Goal: Transaction & Acquisition: Purchase product/service

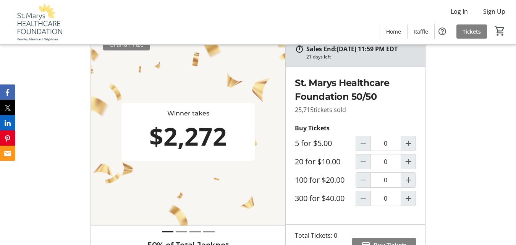
scroll to position [382, 0]
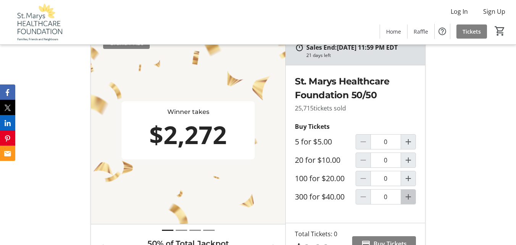
click at [406, 201] on mat-icon "Increment by one" at bounding box center [408, 196] width 9 height 9
type input "1"
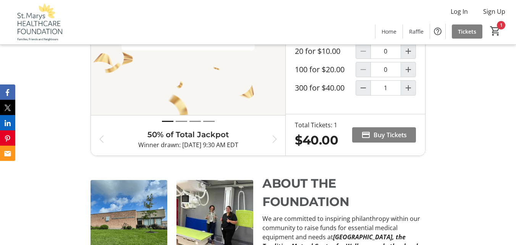
scroll to position [497, 0]
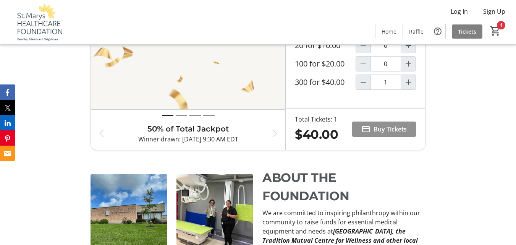
click at [383, 134] on span "Buy Tickets" at bounding box center [390, 129] width 33 height 9
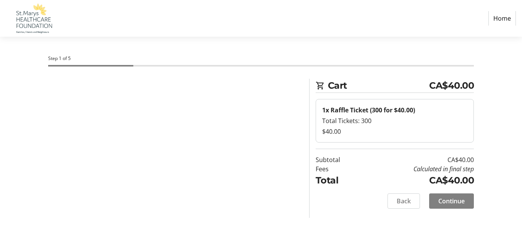
select select "CA"
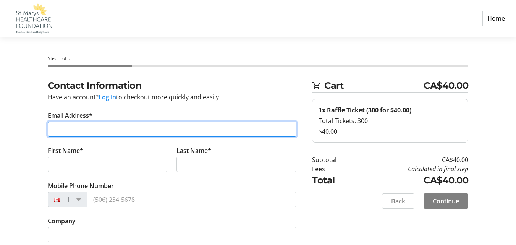
drag, startPoint x: 55, startPoint y: 128, endPoint x: 60, endPoint y: 129, distance: 5.4
click at [55, 128] on input "Email Address*" at bounding box center [172, 129] width 249 height 15
type input "[EMAIL_ADDRESS][PERSON_NAME][DOMAIN_NAME]"
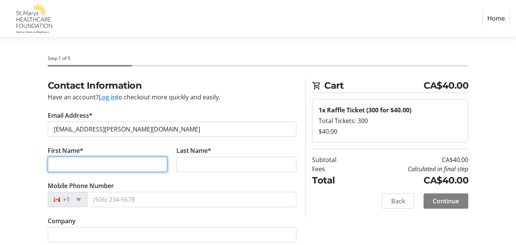
type input "[PERSON_NAME]"
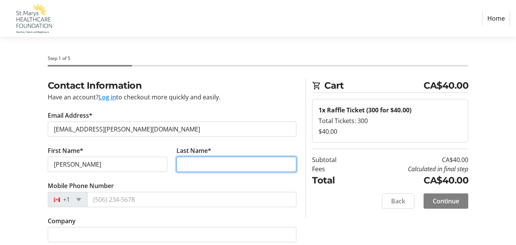
type input "[PERSON_NAME]"
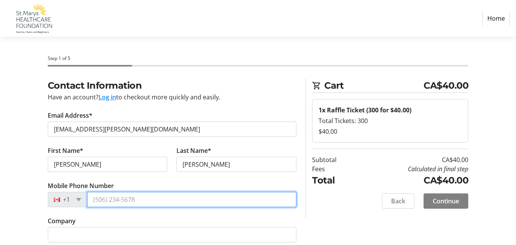
type input "[PHONE_NUMBER]"
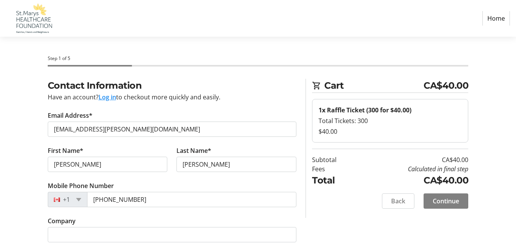
type input "[STREET_ADDRESS]"
type input "St. Marys"
select select "ON"
type input "N4X1C6"
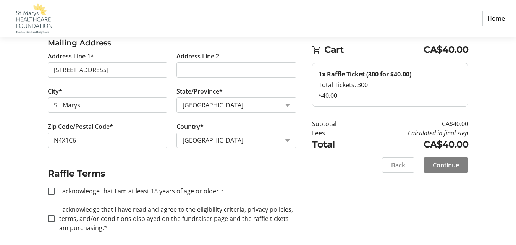
scroll to position [239, 0]
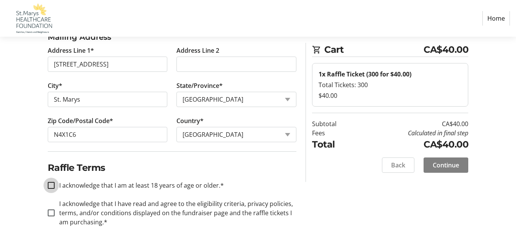
click at [51, 186] on input "I acknowledge that I am at least 18 years of age or older.*" at bounding box center [51, 185] width 7 height 7
checkbox input "true"
click at [50, 212] on input "I acknowledge that I have read and agree to the eligibility criteria, privacy p…" at bounding box center [51, 212] width 7 height 7
checkbox input "true"
click at [438, 166] on span "Continue" at bounding box center [446, 165] width 26 height 9
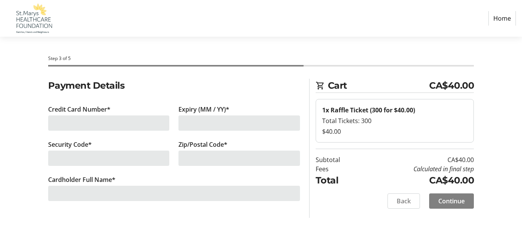
drag, startPoint x: 61, startPoint y: 124, endPoint x: 65, endPoint y: 123, distance: 4.6
click at [61, 123] on div at bounding box center [109, 122] width 122 height 15
click at [60, 121] on div at bounding box center [109, 122] width 122 height 15
click at [118, 125] on div at bounding box center [109, 122] width 122 height 15
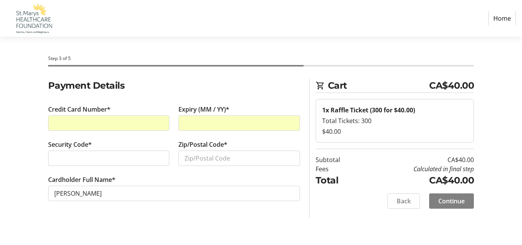
click at [55, 152] on div at bounding box center [109, 158] width 122 height 15
click at [182, 159] on input "Zip/Postal Code*" at bounding box center [239, 158] width 122 height 15
type input "n"
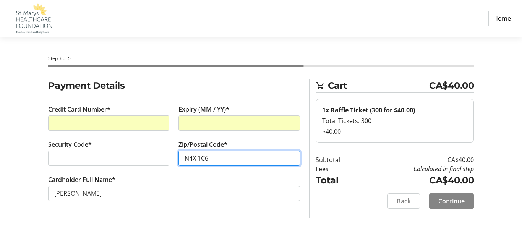
type input "N4X 1C6"
click at [447, 200] on span "Continue" at bounding box center [451, 200] width 26 height 9
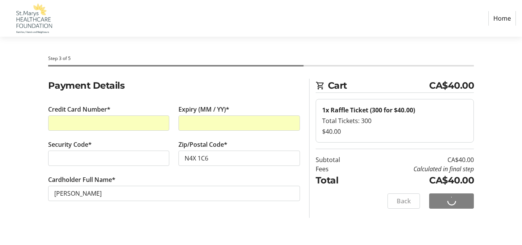
click at [345, 219] on div "Payment Details Credit Card Number* Expiry (MM / YY)* Security Code* Zip/Postal…" at bounding box center [261, 149] width 522 height 141
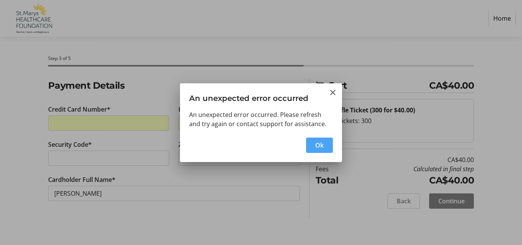
click at [317, 146] on span "Ok" at bounding box center [319, 145] width 8 height 9
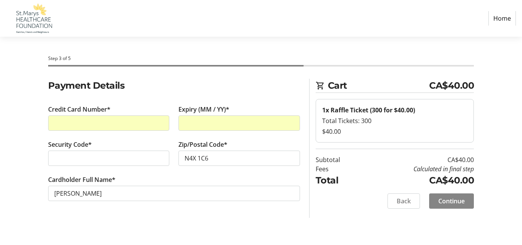
click at [450, 202] on span "Continue" at bounding box center [451, 200] width 26 height 9
click at [403, 204] on div "Back Continue" at bounding box center [395, 200] width 158 height 15
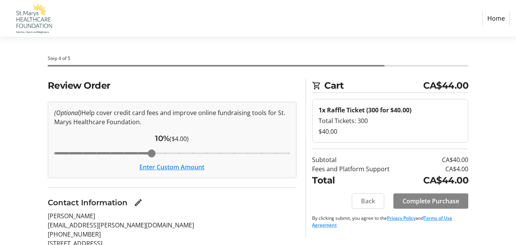
click at [419, 201] on span "Complete Purchase" at bounding box center [431, 200] width 57 height 9
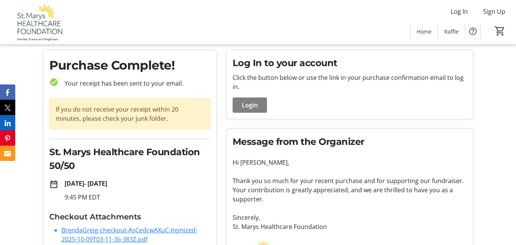
scroll to position [60, 0]
